Goal: Find contact information: Find contact information

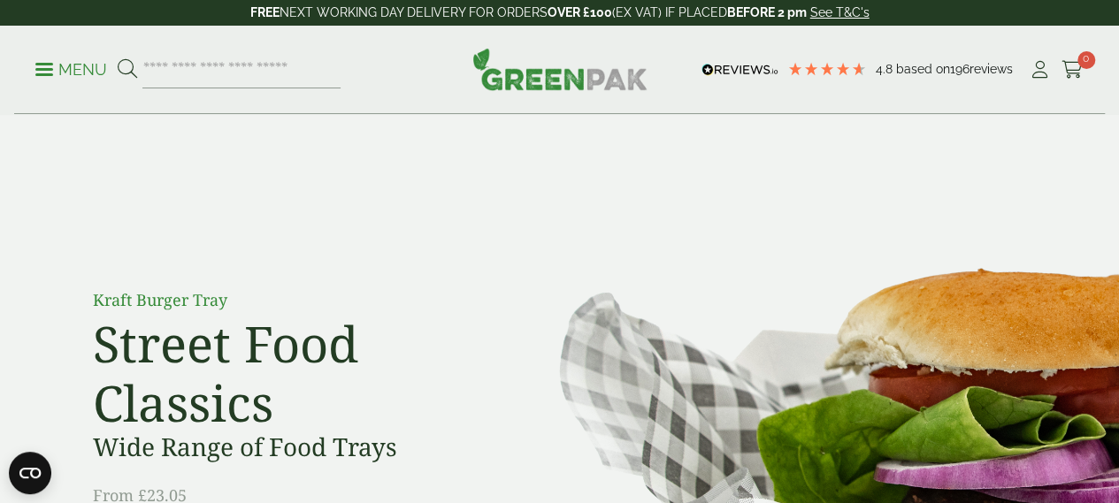
click at [34, 71] on div "Menu 4.8 Based on 196 reviews My Account" at bounding box center [559, 70] width 1091 height 88
click at [50, 70] on span at bounding box center [44, 69] width 18 height 3
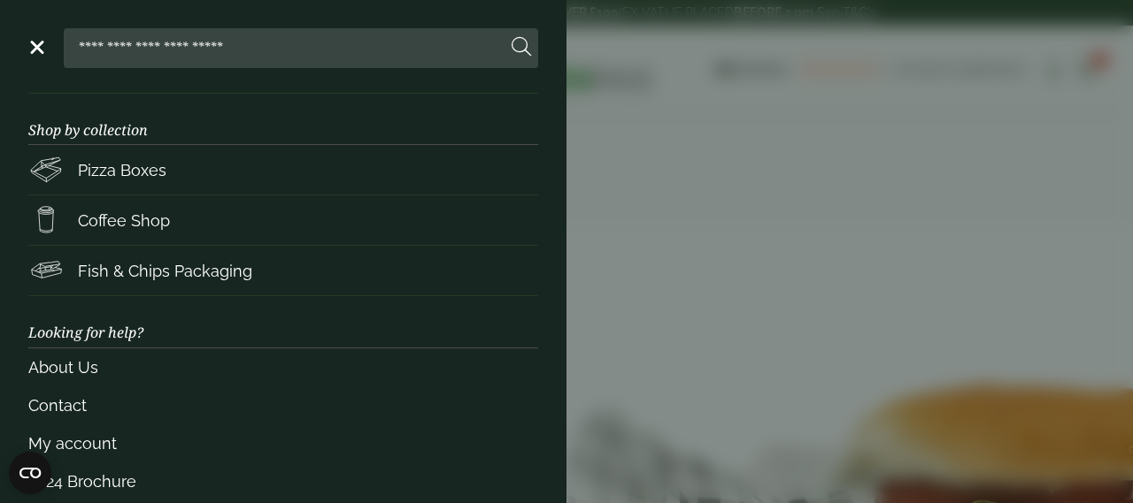
scroll to position [354, 0]
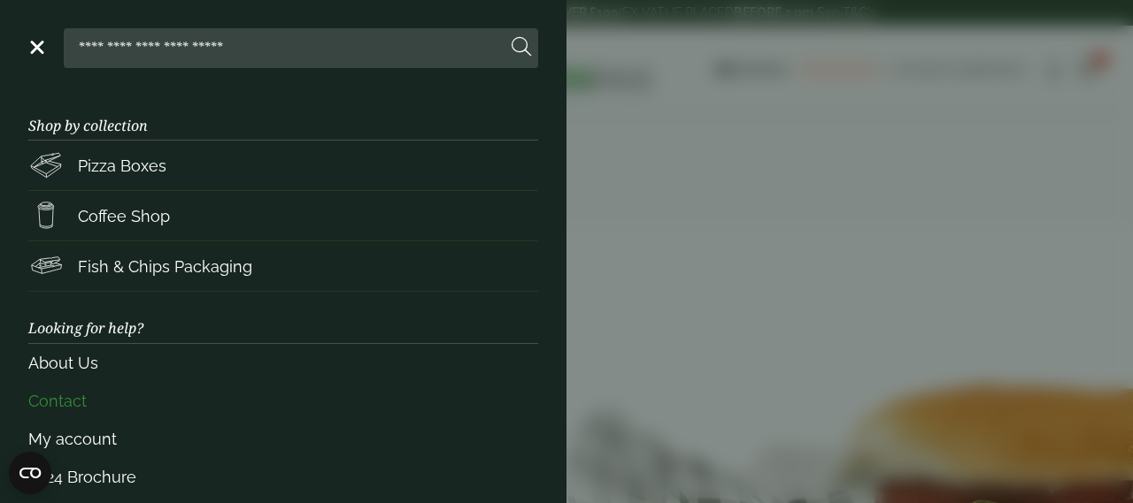
click at [71, 388] on link "Contact" at bounding box center [283, 401] width 510 height 38
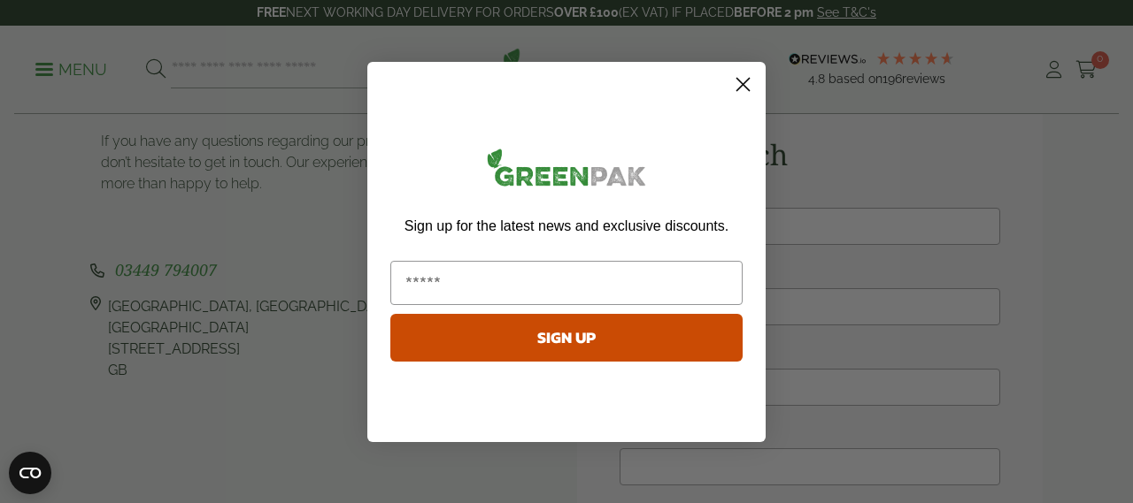
click at [736, 88] on circle "Close dialog" at bounding box center [742, 83] width 29 height 29
